Goal: Information Seeking & Learning: Learn about a topic

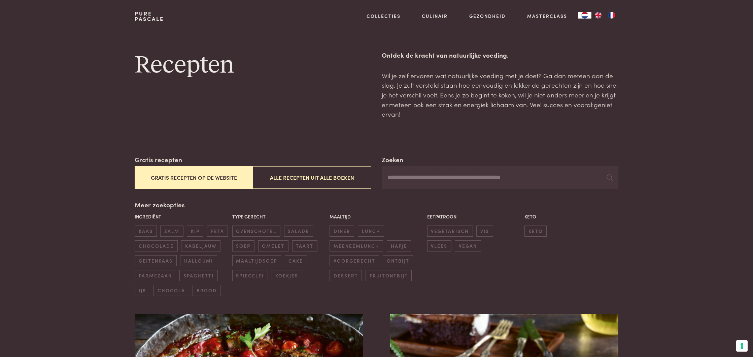
click at [221, 172] on button "Gratis recepten op de website" at bounding box center [194, 177] width 118 height 23
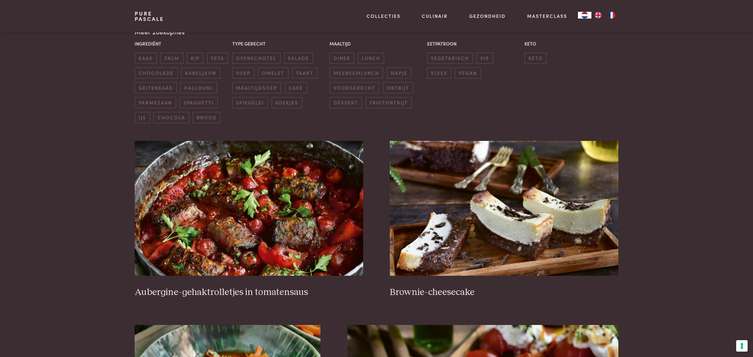
scroll to position [174, 0]
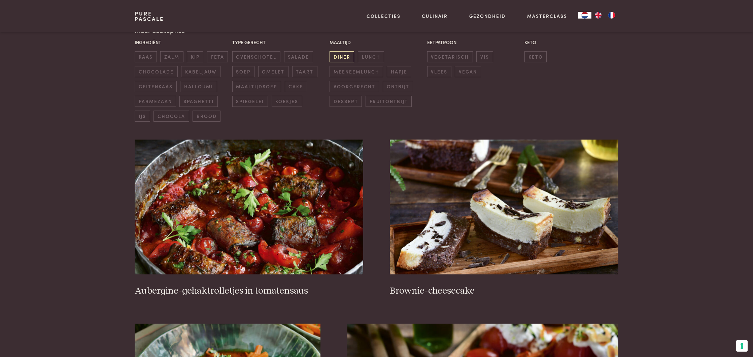
click at [348, 57] on span "diner" at bounding box center [342, 56] width 25 height 11
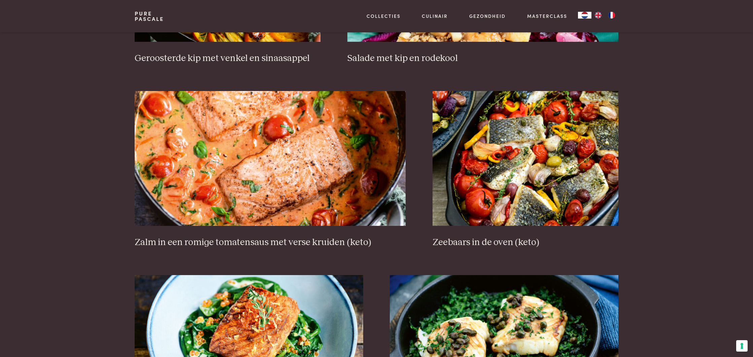
scroll to position [590, 0]
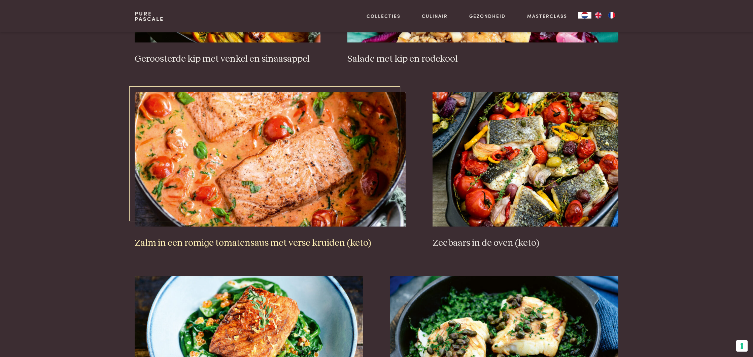
click at [356, 149] on img at bounding box center [270, 159] width 271 height 135
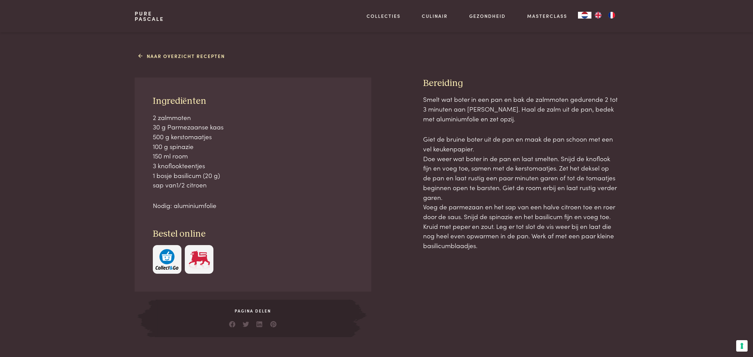
scroll to position [254, 0]
